Goal: Task Accomplishment & Management: Complete application form

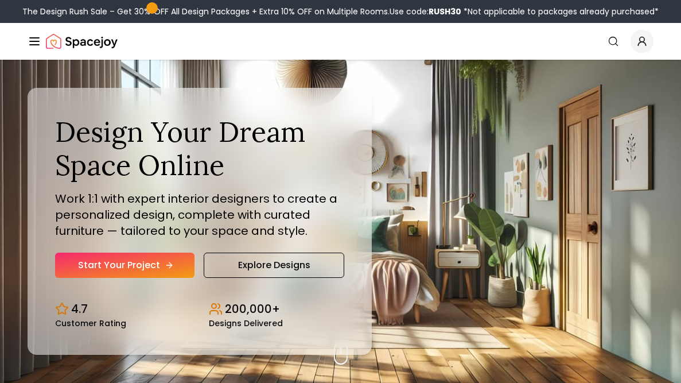
click at [180, 266] on link "Start Your Project" at bounding box center [124, 265] width 139 height 25
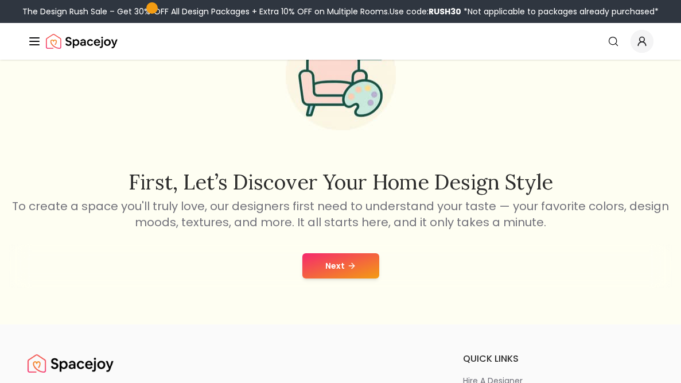
scroll to position [114, 0]
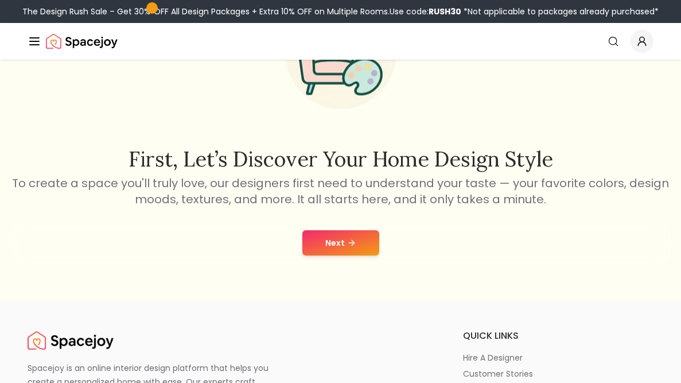
click at [348, 244] on icon at bounding box center [351, 242] width 9 height 9
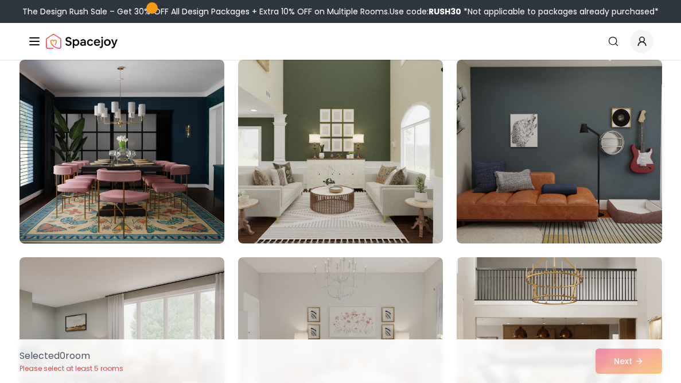
scroll to position [3051, 0]
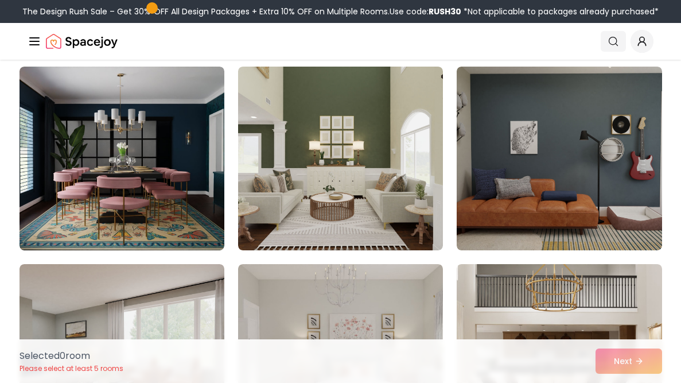
click at [611, 42] on icon "Global" at bounding box center [613, 41] width 11 height 11
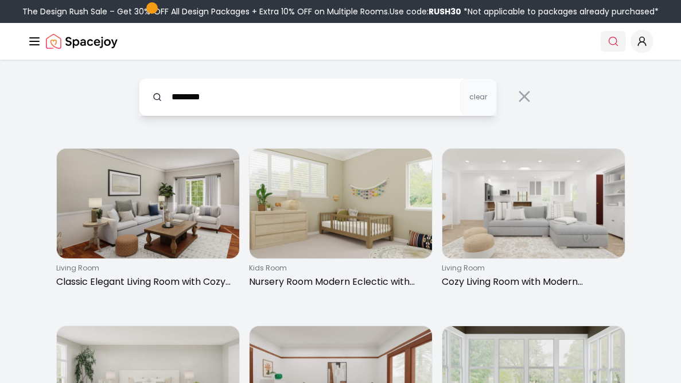
type input "********"
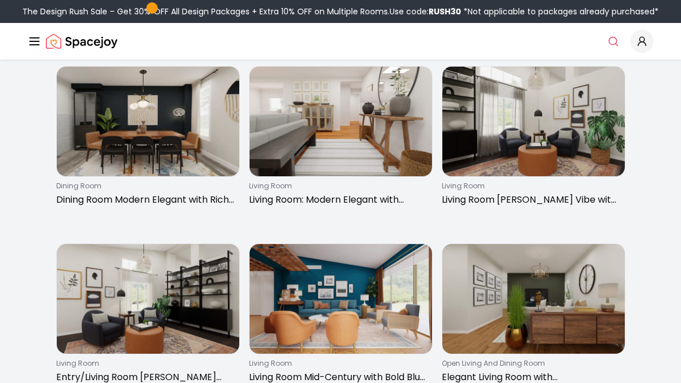
scroll to position [1035, 0]
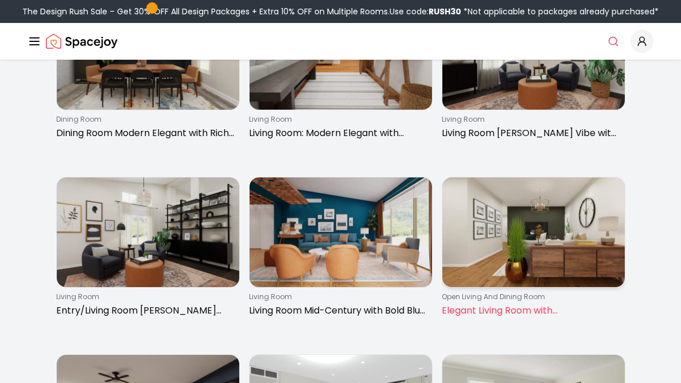
click at [484, 238] on img at bounding box center [533, 232] width 183 height 110
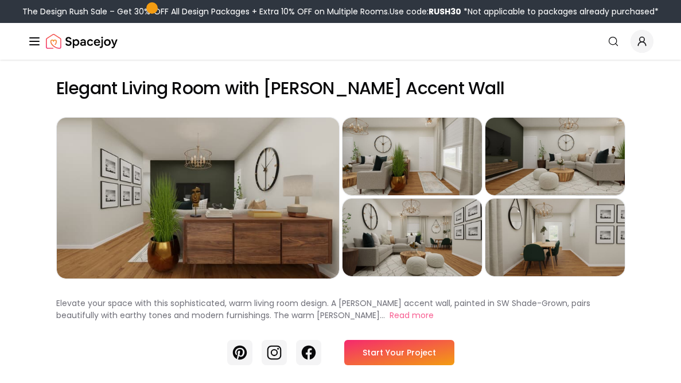
click at [434, 356] on link "Start Your Project" at bounding box center [399, 352] width 110 height 25
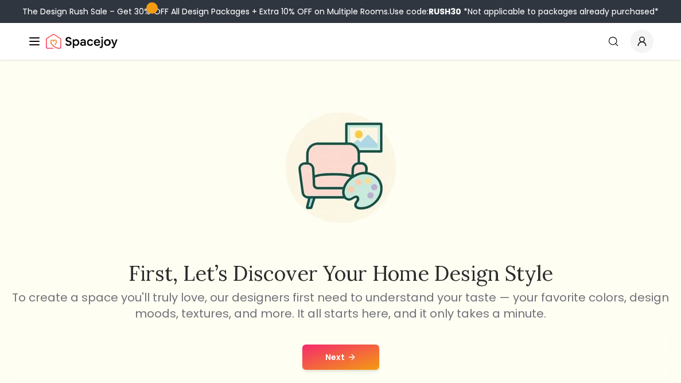
click at [350, 357] on icon at bounding box center [351, 357] width 5 height 0
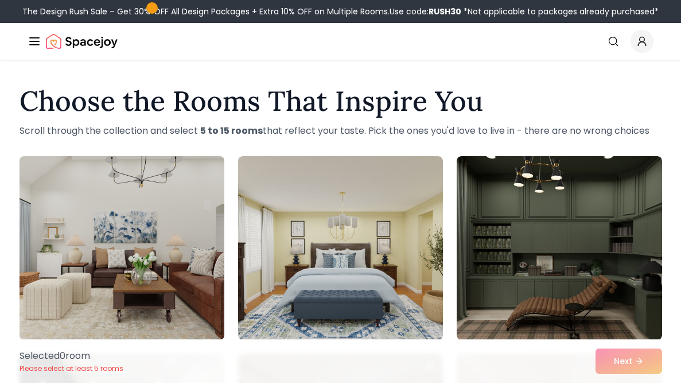
click at [143, 249] on img at bounding box center [121, 248] width 215 height 193
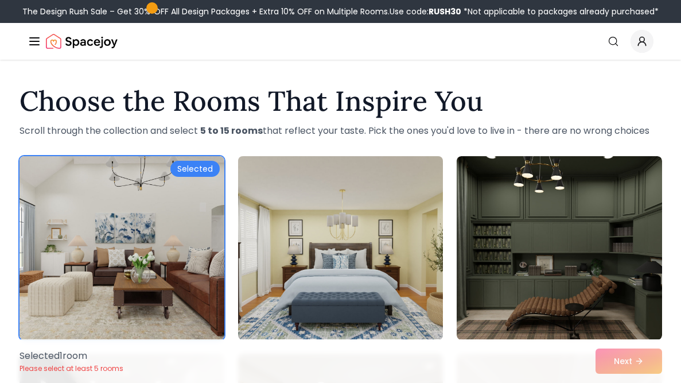
drag, startPoint x: 334, startPoint y: 261, endPoint x: 327, endPoint y: 265, distance: 8.8
click at [333, 261] on img at bounding box center [340, 248] width 215 height 193
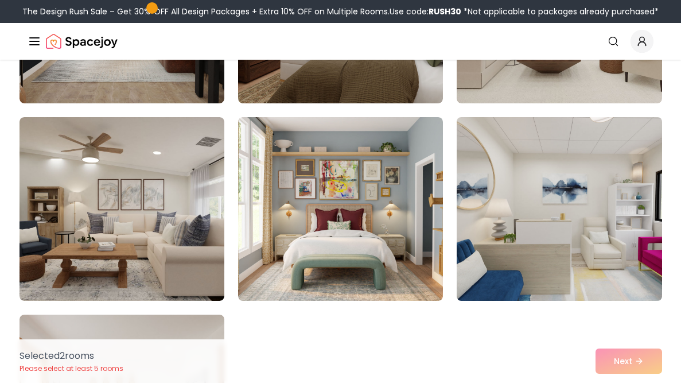
scroll to position [471, 0]
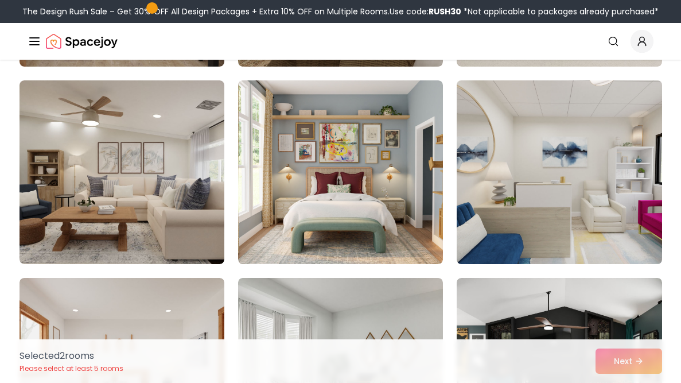
click at [584, 184] on img at bounding box center [559, 172] width 215 height 193
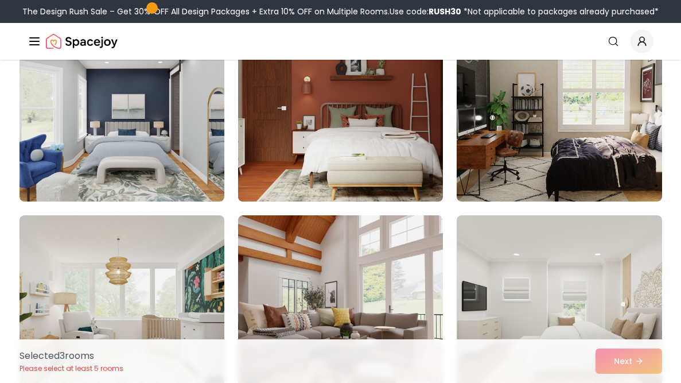
scroll to position [1035, 0]
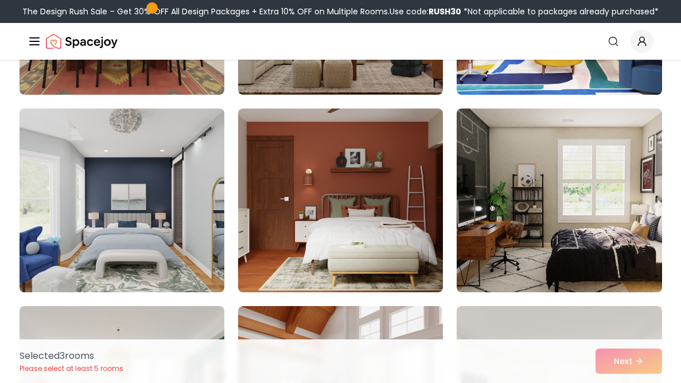
click at [156, 185] on img at bounding box center [121, 200] width 215 height 193
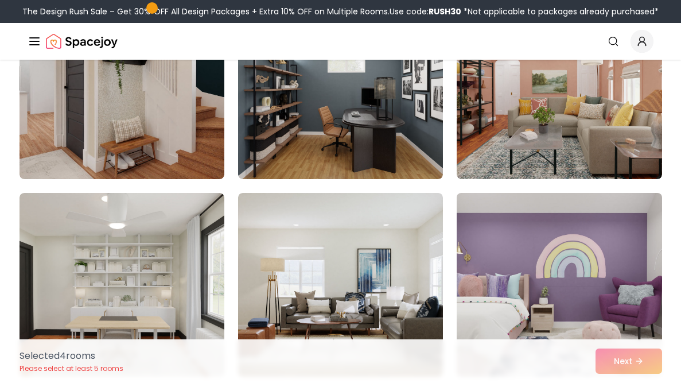
scroll to position [2165, 0]
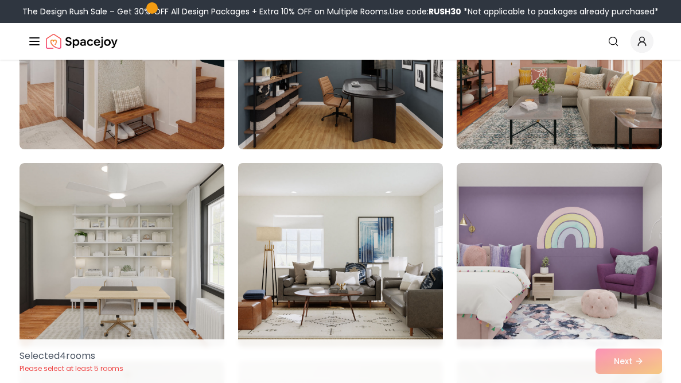
click at [344, 249] on img at bounding box center [340, 254] width 215 height 193
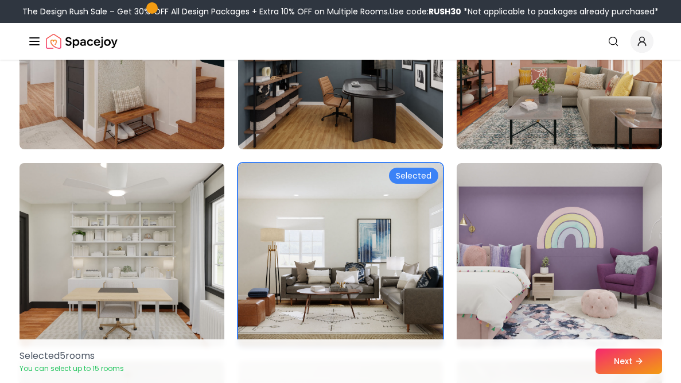
click at [139, 237] on img at bounding box center [121, 254] width 215 height 193
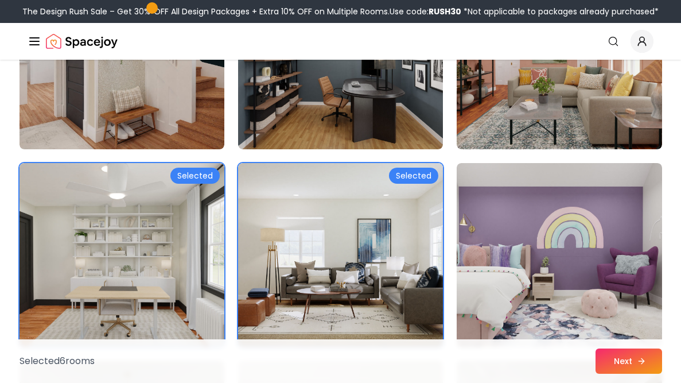
click at [627, 369] on button "Next" at bounding box center [629, 360] width 67 height 25
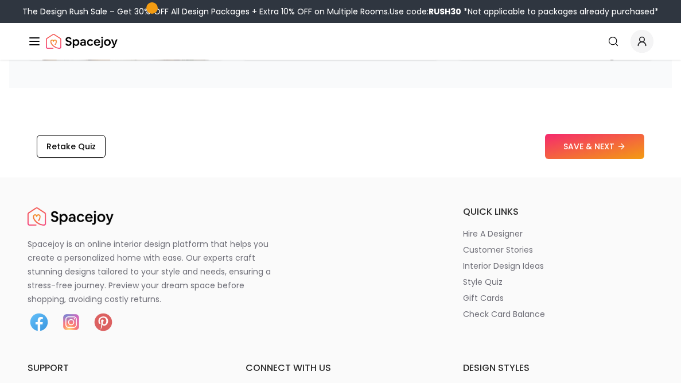
scroll to position [1976, 0]
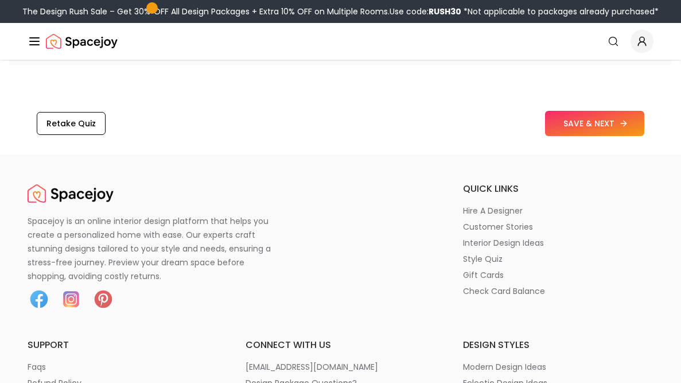
click at [613, 126] on button "SAVE & NEXT" at bounding box center [594, 123] width 99 height 25
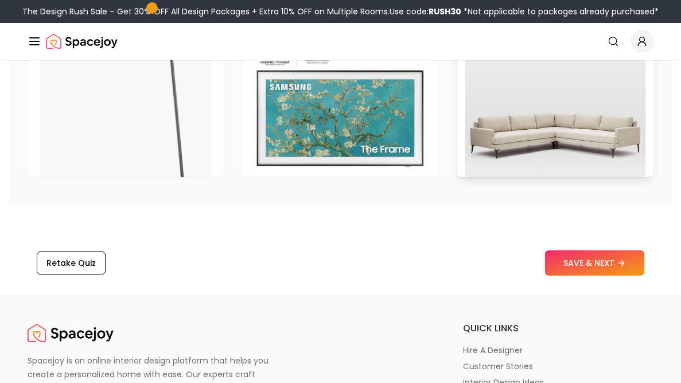
scroll to position [1664, 0]
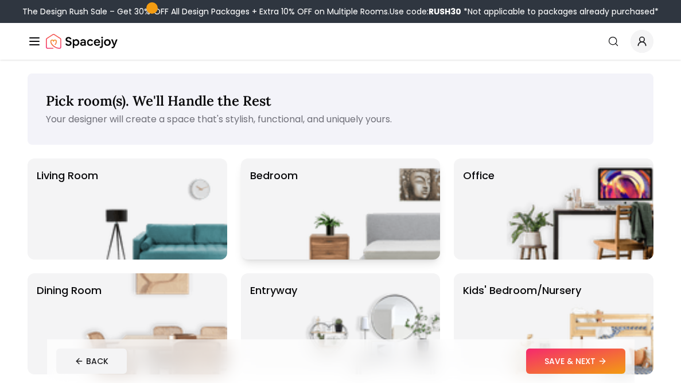
click at [312, 209] on img at bounding box center [366, 208] width 147 height 101
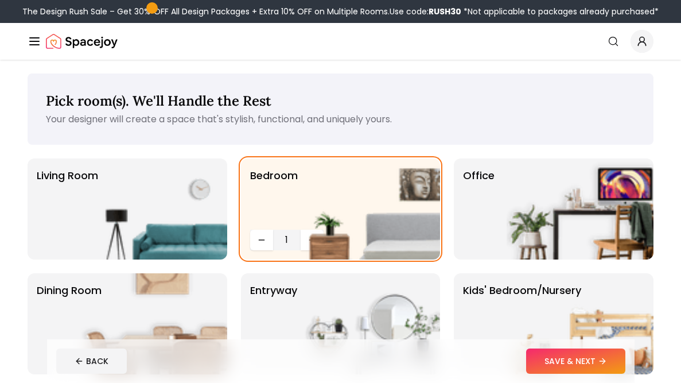
click at [606, 146] on div "Pick room(s). We'll Handle the Rest Your designer will create a space that's st…" at bounding box center [341, 281] width 626 height 416
click at [521, 218] on img at bounding box center [580, 208] width 147 height 101
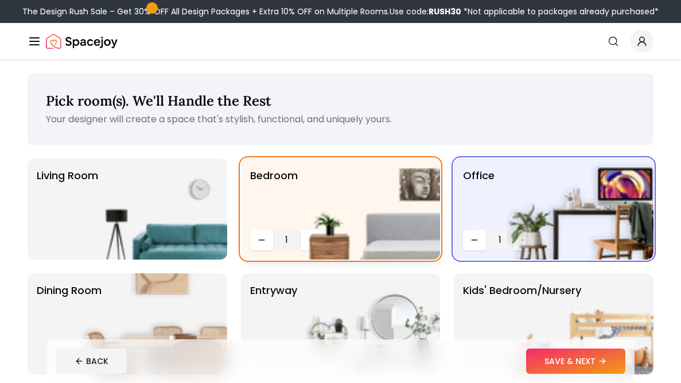
click at [302, 243] on img at bounding box center [366, 208] width 147 height 101
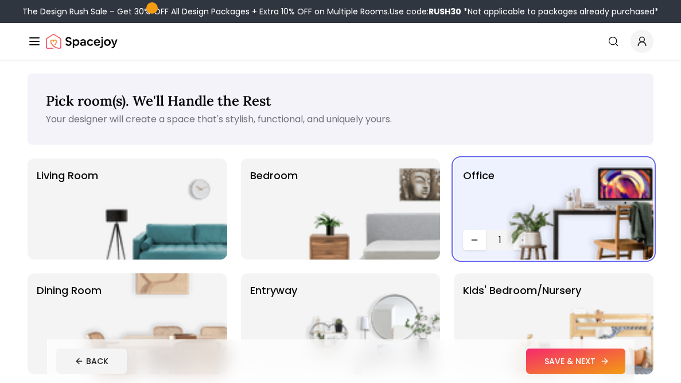
click at [560, 367] on button "SAVE & NEXT" at bounding box center [575, 360] width 99 height 25
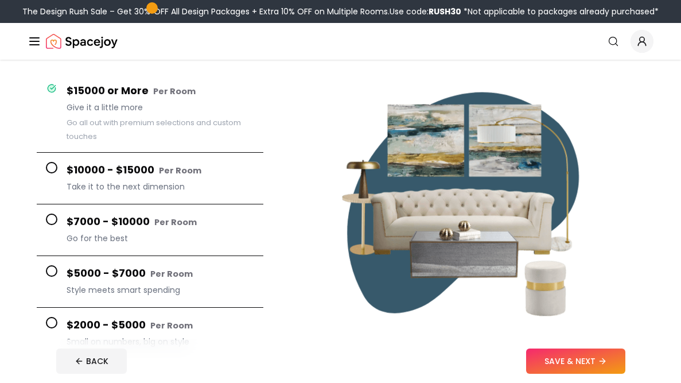
scroll to position [188, 0]
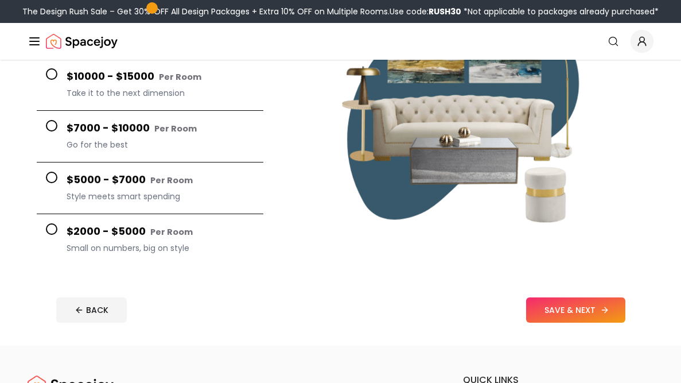
click at [595, 313] on button "SAVE & NEXT" at bounding box center [575, 309] width 99 height 25
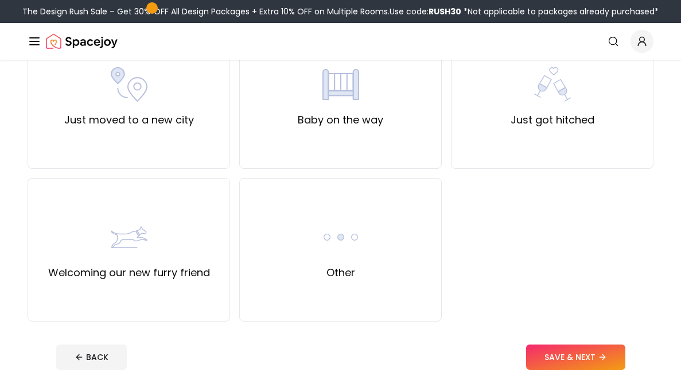
scroll to position [471, 0]
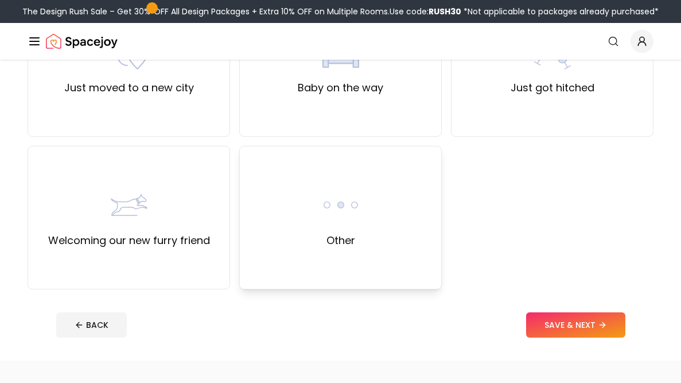
click at [342, 257] on div "Other" at bounding box center [340, 217] width 203 height 143
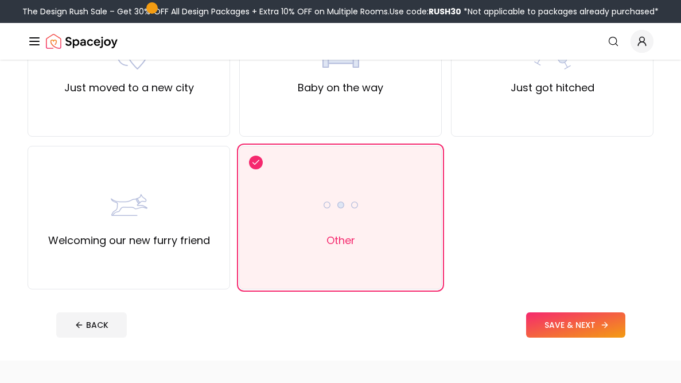
click at [579, 317] on button "SAVE & NEXT" at bounding box center [575, 324] width 99 height 25
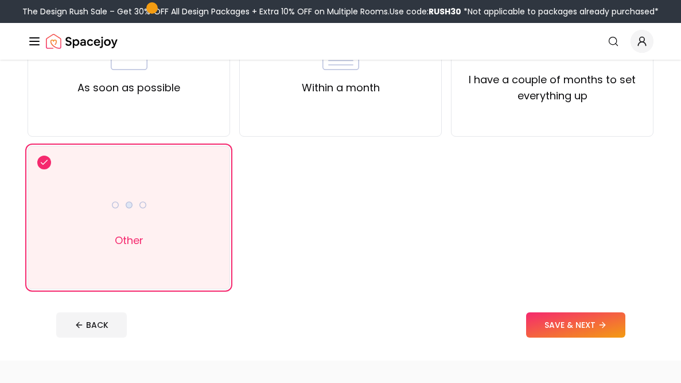
scroll to position [188, 0]
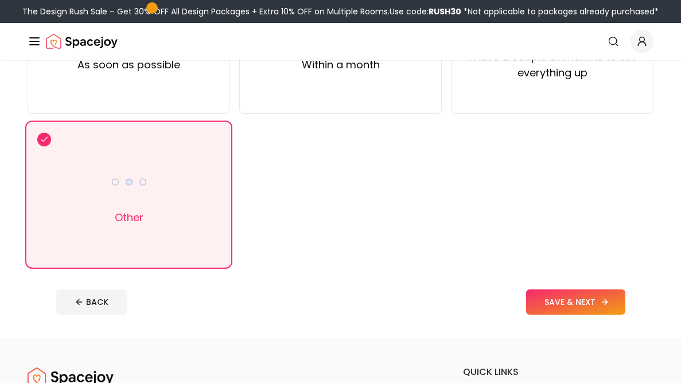
click at [550, 296] on button "SAVE & NEXT" at bounding box center [575, 301] width 99 height 25
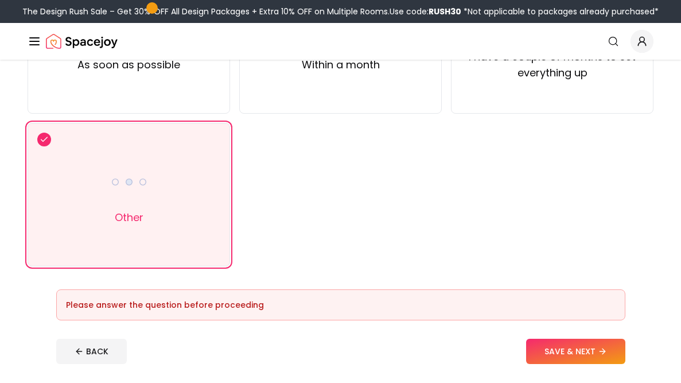
click at [190, 294] on div "Please answer the question before proceeding" at bounding box center [340, 304] width 569 height 31
click at [190, 236] on div "Other" at bounding box center [129, 194] width 203 height 143
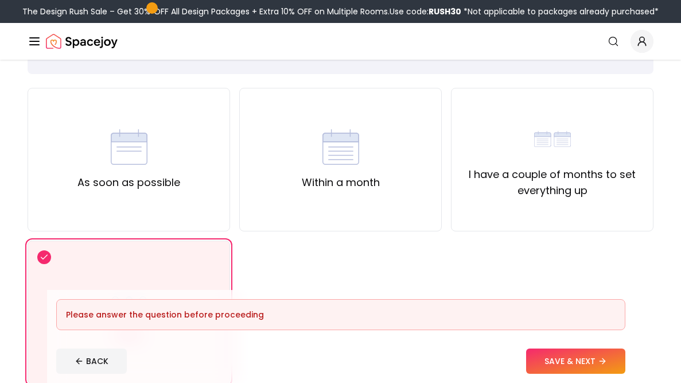
scroll to position [94, 0]
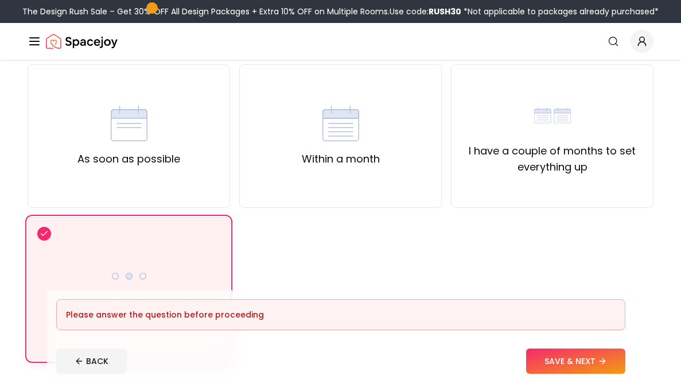
click at [108, 234] on div "Other" at bounding box center [129, 288] width 203 height 143
click at [192, 162] on div "As soon as possible" at bounding box center [129, 135] width 203 height 143
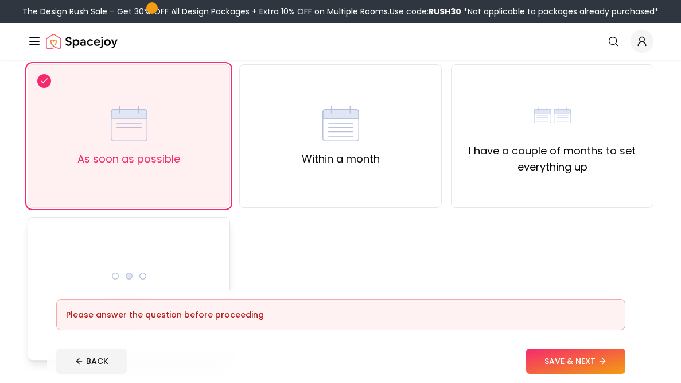
click at [154, 244] on div "Other" at bounding box center [129, 288] width 203 height 143
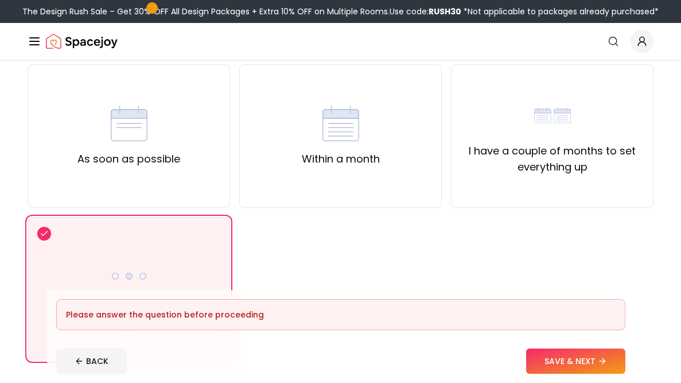
click at [584, 368] on button "SAVE & NEXT" at bounding box center [575, 360] width 99 height 25
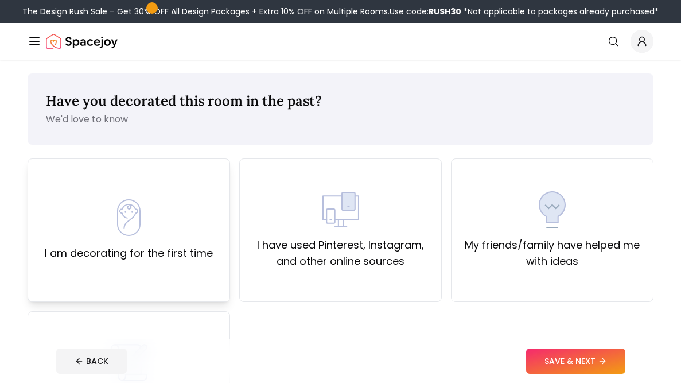
drag, startPoint x: 139, startPoint y: 235, endPoint x: 142, endPoint y: 241, distance: 6.7
click at [139, 235] on img at bounding box center [129, 217] width 37 height 37
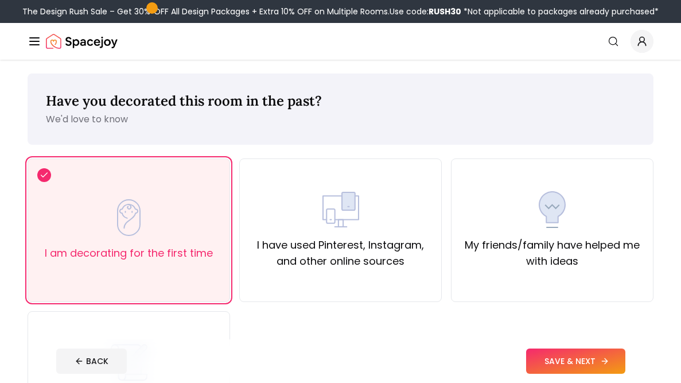
click at [560, 359] on button "SAVE & NEXT" at bounding box center [575, 360] width 99 height 25
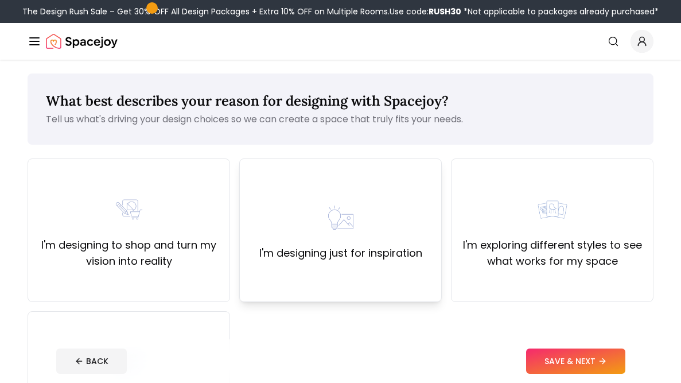
click at [319, 256] on label "I'm designing just for inspiration" at bounding box center [340, 253] width 163 height 16
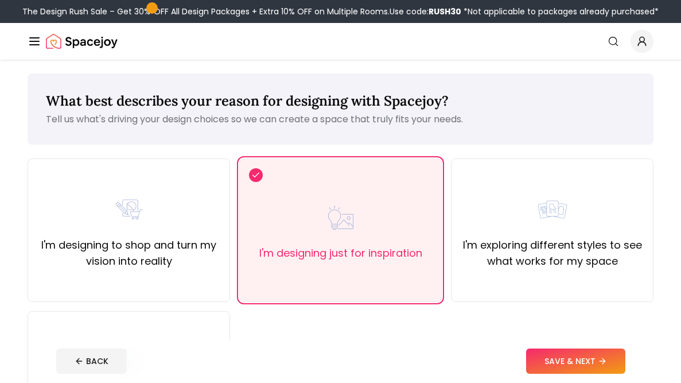
drag, startPoint x: 574, startPoint y: 359, endPoint x: 561, endPoint y: 374, distance: 20.0
click at [574, 359] on button "SAVE & NEXT" at bounding box center [575, 360] width 99 height 25
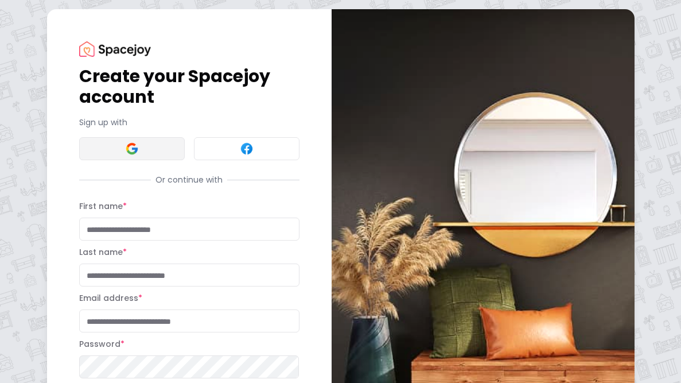
click at [130, 145] on img at bounding box center [132, 149] width 14 height 14
